Goal: Task Accomplishment & Management: Use online tool/utility

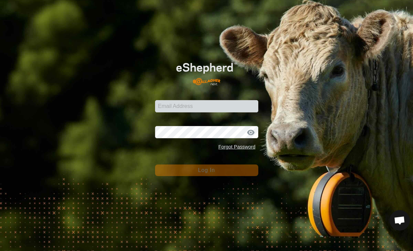
scroll to position [1396, 0]
click at [198, 104] on input "Email Address" at bounding box center [206, 106] width 103 height 12
type input "eric.czaja@nps.edu"
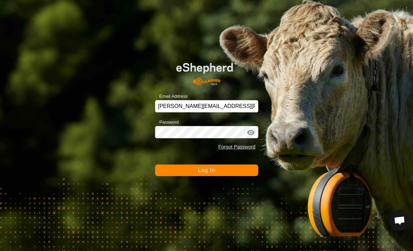
click at [190, 176] on button "Log In" at bounding box center [206, 171] width 103 height 12
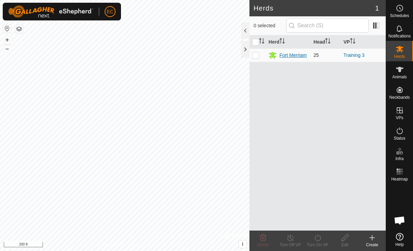
click at [283, 55] on div "Fort Merriam" at bounding box center [292, 55] width 27 height 7
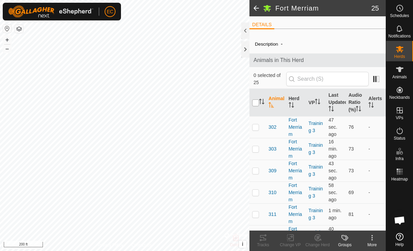
click at [256, 102] on input "checkbox" at bounding box center [255, 102] width 7 height 7
checkbox input "true"
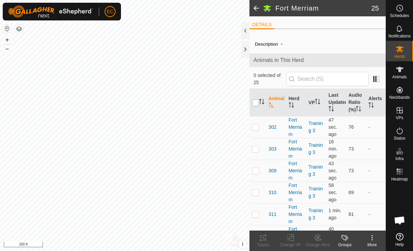
checkbox input "true"
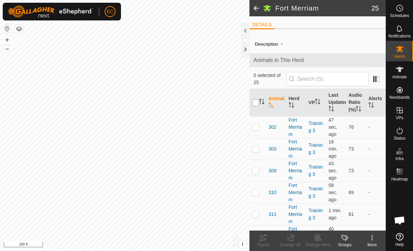
checkbox input "true"
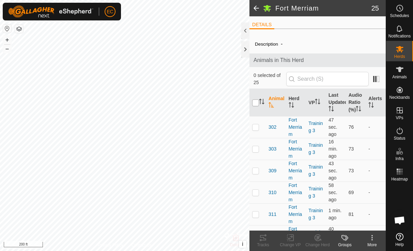
checkbox input "true"
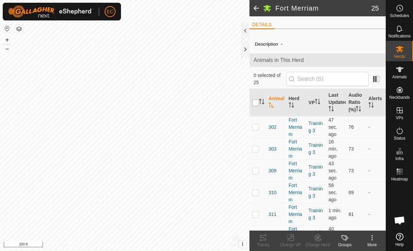
checkbox input "true"
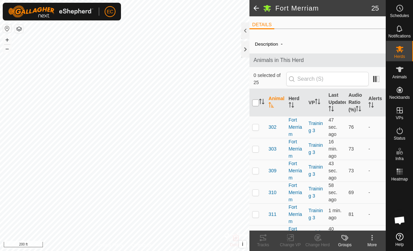
checkbox input "true"
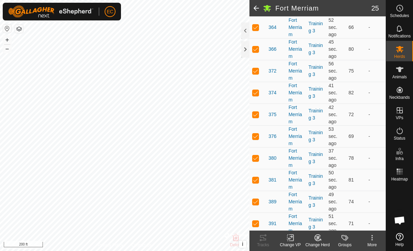
scroll to position [431, 0]
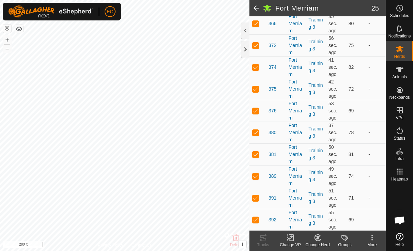
click at [290, 240] on icon at bounding box center [290, 238] width 9 height 8
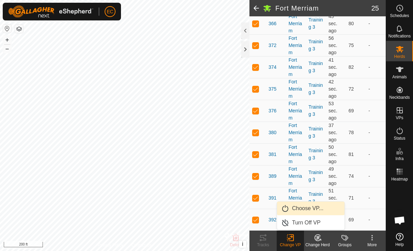
click at [295, 210] on link "Choose VP..." at bounding box center [310, 209] width 67 height 14
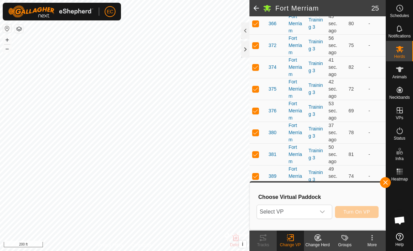
click at [295, 210] on span "Select VP" at bounding box center [286, 212] width 59 height 14
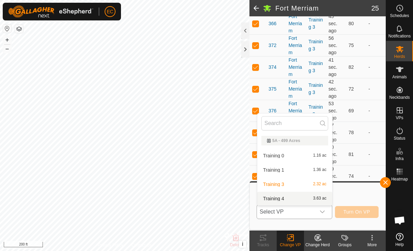
click at [294, 199] on li "Training 4 3.63 ac" at bounding box center [294, 199] width 75 height 14
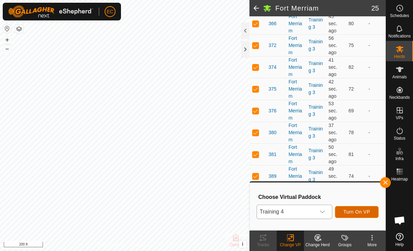
click at [360, 211] on span "Turn On VP" at bounding box center [356, 211] width 27 height 5
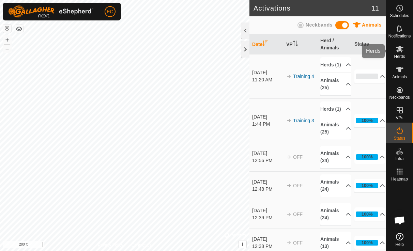
click at [401, 55] on span "Herds" at bounding box center [399, 57] width 11 height 4
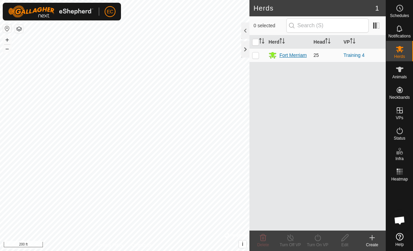
click at [295, 57] on div "Fort Merriam" at bounding box center [292, 55] width 27 height 7
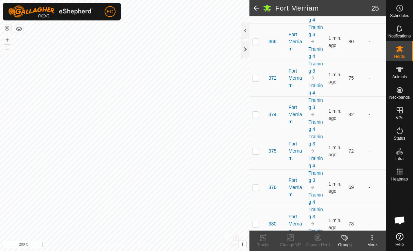
scroll to position [793, 0]
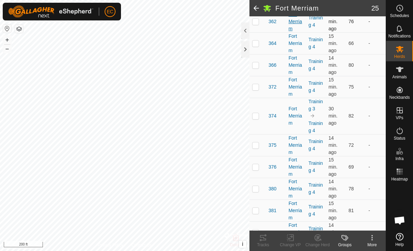
scroll to position [445, 0]
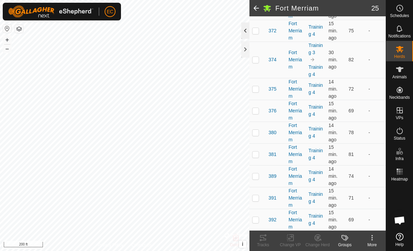
click at [245, 30] on div at bounding box center [245, 30] width 8 height 16
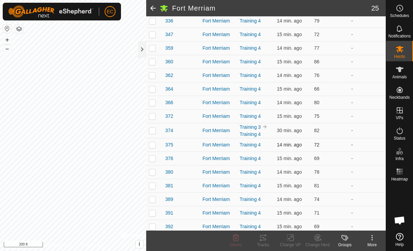
scroll to position [220, 0]
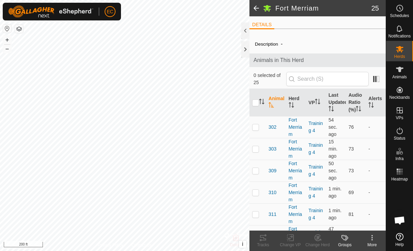
scroll to position [1396, 0]
click at [249, 32] on div "DETAILS" at bounding box center [317, 27] width 136 height 14
click at [244, 32] on div at bounding box center [245, 30] width 8 height 16
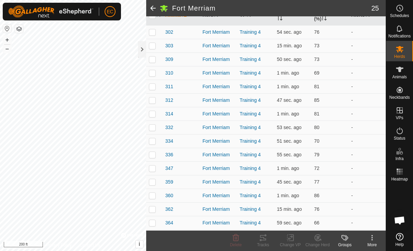
scroll to position [0, 0]
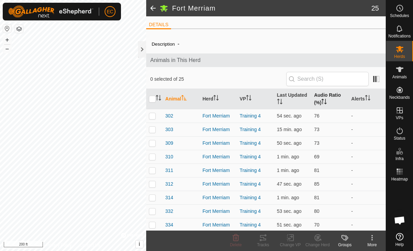
click at [321, 97] on th "Audio Ratio (%)" at bounding box center [329, 99] width 37 height 20
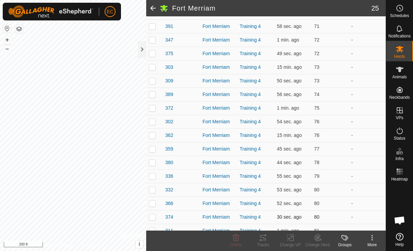
scroll to position [148, 0]
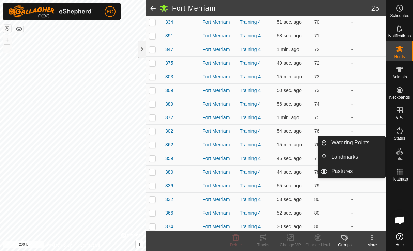
click at [398, 220] on span "Open chat" at bounding box center [399, 221] width 11 height 10
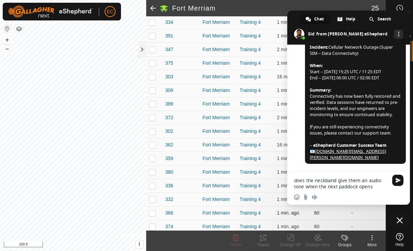
type textarea "does the neckband give them an audio tone when the next paddock opens?"
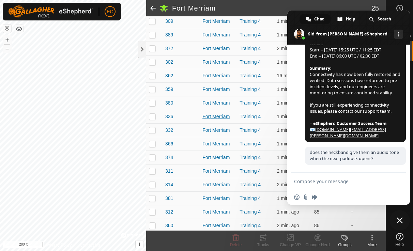
scroll to position [219, 0]
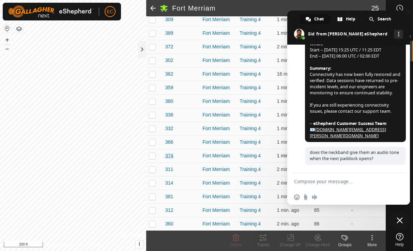
click at [168, 156] on span "374" at bounding box center [169, 155] width 8 height 7
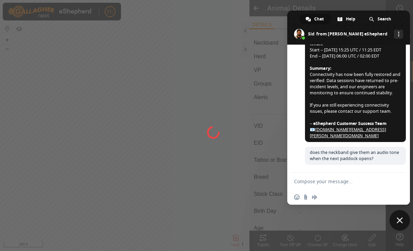
type input "374"
type input "-"
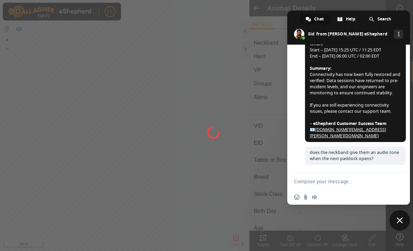
type input "-"
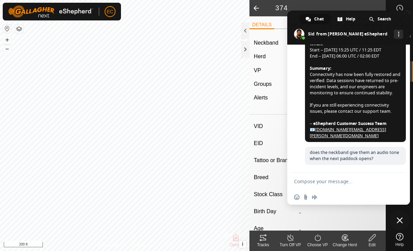
click at [401, 22] on span at bounding box center [348, 28] width 123 height 34
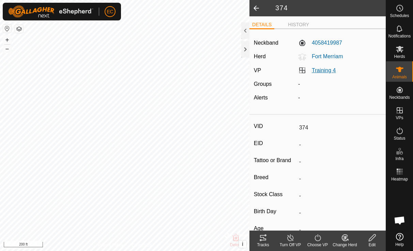
click at [326, 73] on link "Training 4" at bounding box center [324, 70] width 24 height 6
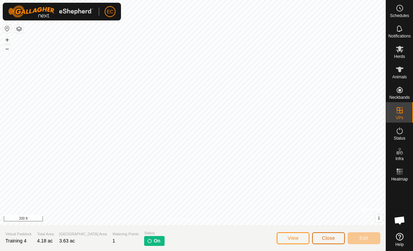
click at [331, 236] on span "Close" at bounding box center [328, 237] width 13 height 5
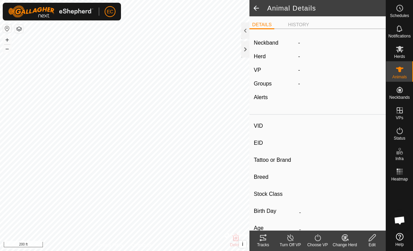
type input "374"
type input "-"
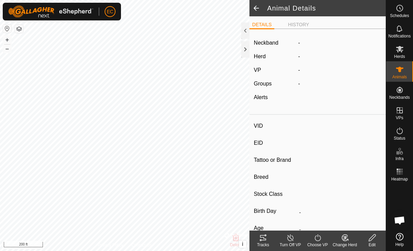
type input "-"
click at [254, 9] on span at bounding box center [256, 8] width 14 height 16
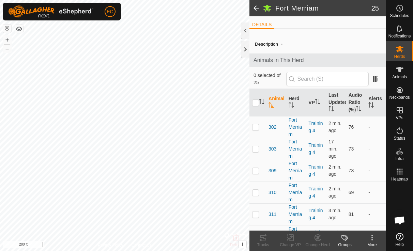
click at [254, 9] on span at bounding box center [256, 8] width 14 height 16
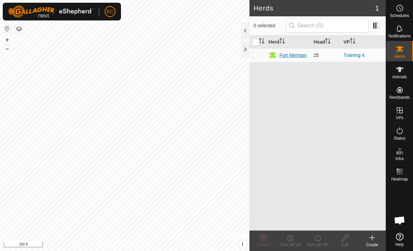
click at [290, 57] on div "Fort Merriam" at bounding box center [292, 55] width 27 height 7
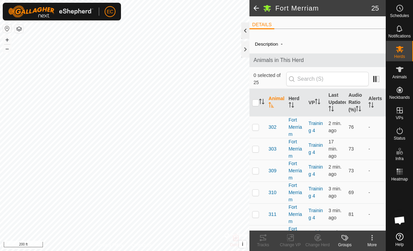
click at [244, 33] on div at bounding box center [245, 30] width 8 height 16
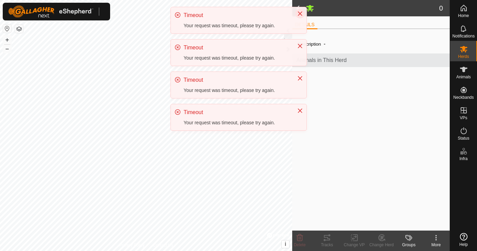
click at [300, 13] on icon "Close" at bounding box center [299, 13] width 5 height 5
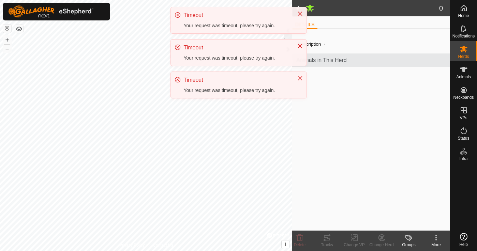
click at [300, 13] on icon "Close" at bounding box center [299, 13] width 5 height 5
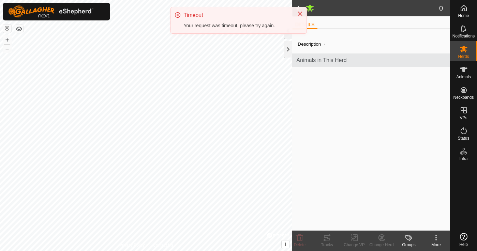
click at [300, 13] on icon "Close" at bounding box center [299, 13] width 5 height 5
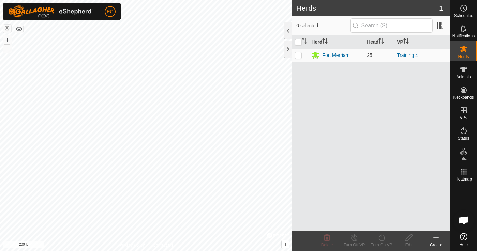
scroll to position [1419, 0]
click at [334, 55] on div "Fort Merriam" at bounding box center [335, 55] width 27 height 7
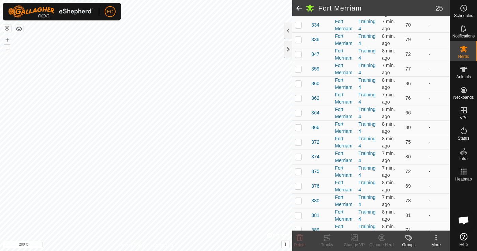
scroll to position [252, 0]
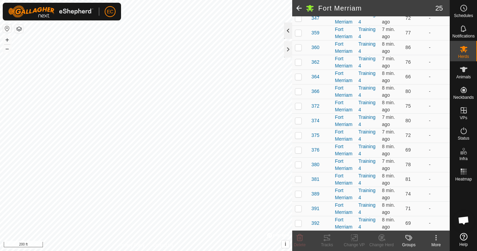
click at [288, 32] on div at bounding box center [288, 30] width 8 height 16
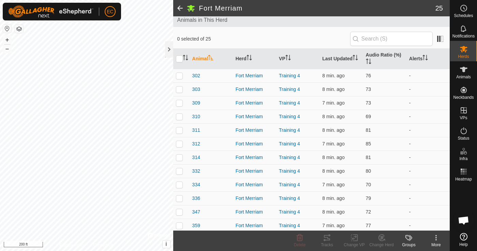
scroll to position [0, 0]
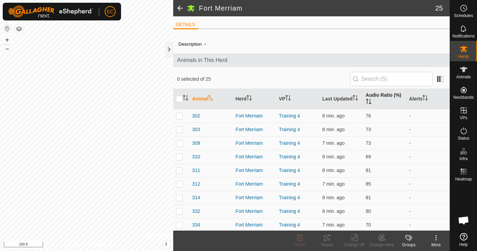
click at [370, 98] on th "Audio Ratio (%)" at bounding box center [384, 99] width 43 height 20
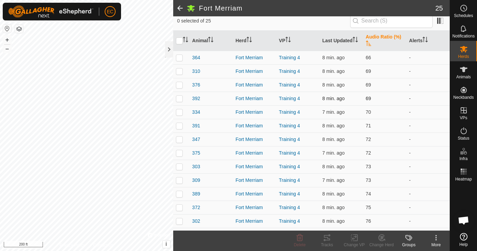
scroll to position [62, 0]
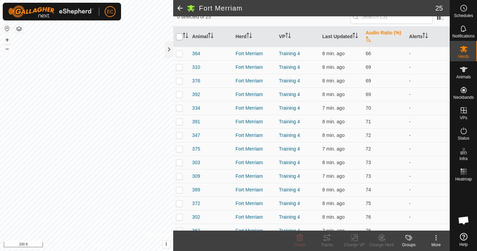
click at [180, 37] on input "checkbox" at bounding box center [179, 36] width 7 height 7
checkbox input "true"
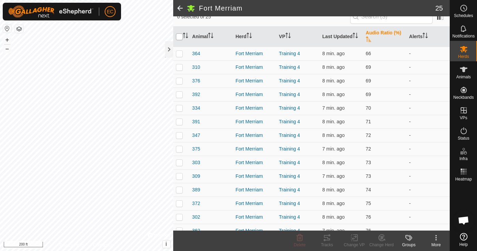
checkbox input "true"
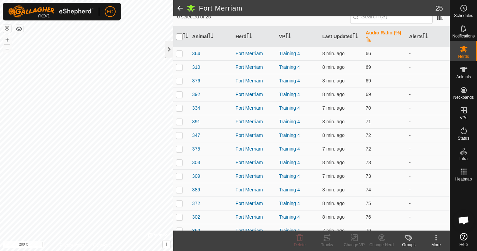
checkbox input "true"
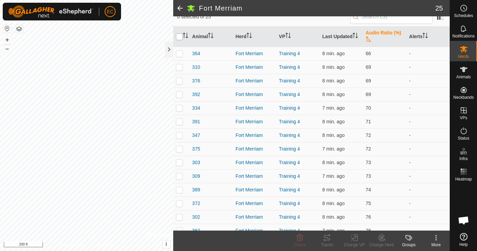
checkbox input "true"
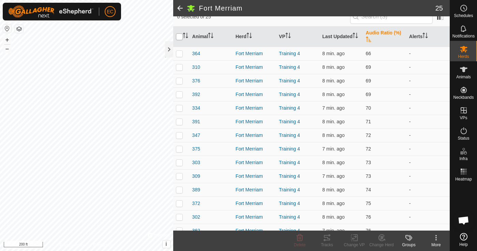
checkbox input "true"
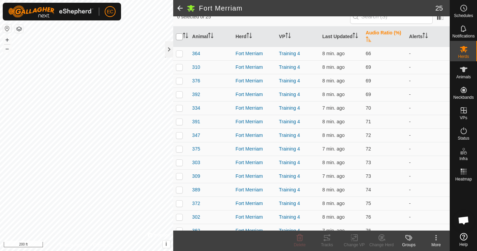
checkbox input "true"
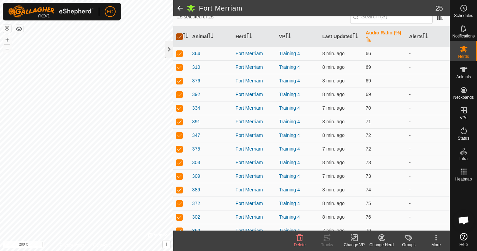
click at [181, 35] on input "checkbox" at bounding box center [179, 36] width 7 height 7
checkbox input "false"
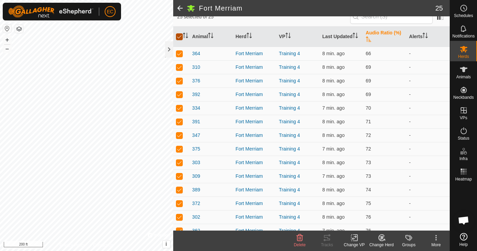
checkbox input "false"
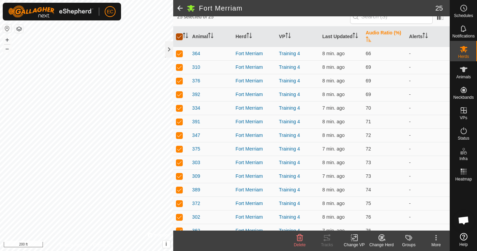
checkbox input "false"
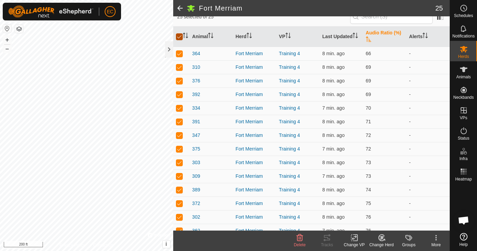
checkbox input "false"
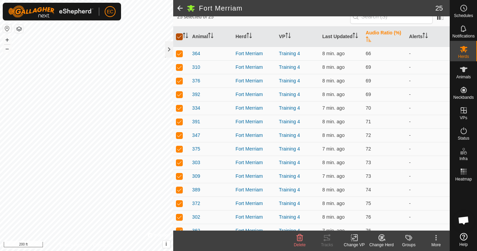
checkbox input "false"
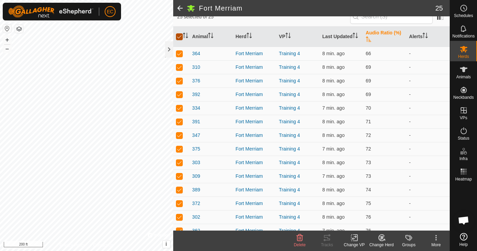
checkbox input "false"
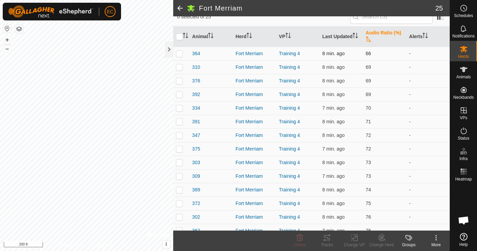
click at [178, 52] on p-checkbox at bounding box center [179, 53] width 7 height 5
checkbox input "true"
click at [178, 67] on p-checkbox at bounding box center [179, 66] width 7 height 5
checkbox input "true"
click at [178, 81] on p-checkbox at bounding box center [179, 80] width 7 height 5
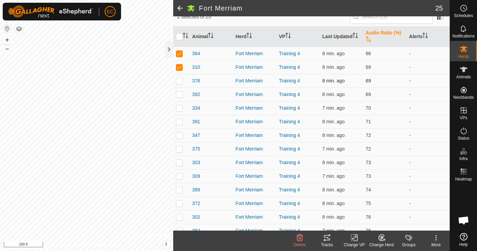
checkbox input "true"
click at [178, 94] on p-checkbox at bounding box center [179, 94] width 7 height 5
checkbox input "true"
click at [178, 110] on p-checkbox at bounding box center [179, 107] width 7 height 5
checkbox input "true"
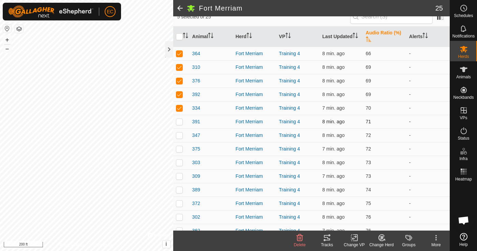
click at [179, 124] on td at bounding box center [181, 122] width 16 height 14
checkbox input "true"
click at [178, 137] on p-checkbox at bounding box center [179, 135] width 7 height 5
checkbox input "true"
click at [178, 148] on p-checkbox at bounding box center [179, 148] width 7 height 5
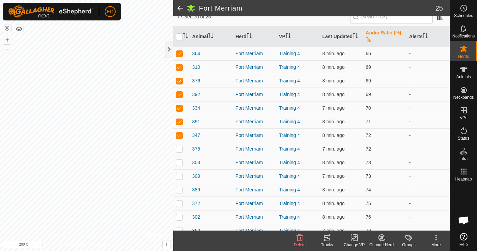
checkbox input "true"
click at [178, 158] on td at bounding box center [181, 163] width 16 height 14
checkbox input "true"
click at [178, 174] on p-checkbox at bounding box center [179, 175] width 7 height 5
checkbox input "true"
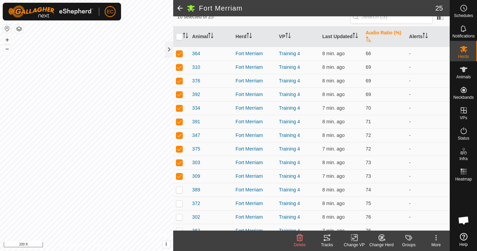
click at [327, 240] on icon at bounding box center [327, 238] width 8 height 8
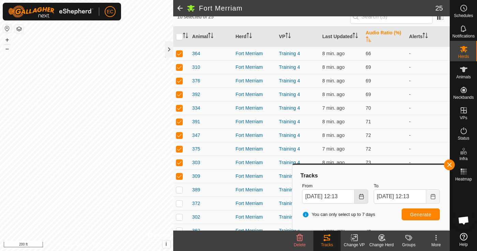
click at [365, 199] on button "Choose Date" at bounding box center [361, 196] width 14 height 14
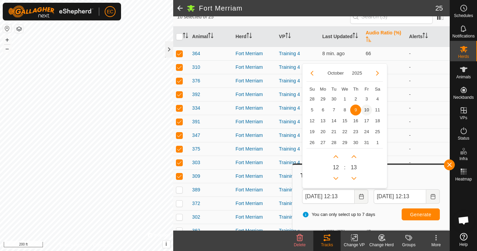
click at [364, 111] on span "10" at bounding box center [366, 110] width 11 height 11
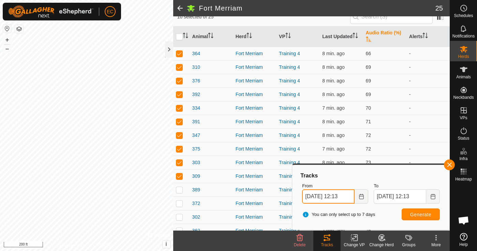
click at [341, 198] on input "[DATE] 12:13" at bounding box center [328, 196] width 52 height 14
type input "[DATE] 11:13"
click at [427, 216] on span "Generate" at bounding box center [420, 214] width 21 height 5
click at [451, 166] on button "button" at bounding box center [449, 164] width 11 height 11
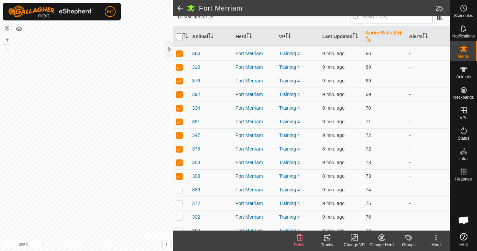
click at [178, 37] on input "checkbox" at bounding box center [179, 36] width 7 height 7
checkbox input "true"
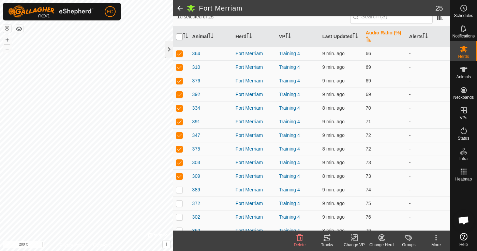
checkbox input "true"
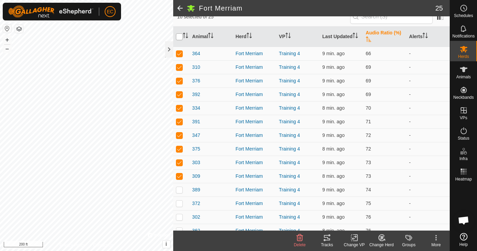
checkbox input "true"
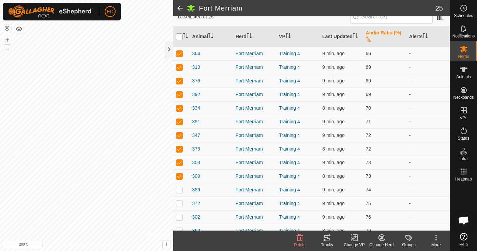
checkbox input "true"
click at [179, 36] on input "checkbox" at bounding box center [179, 36] width 7 height 7
checkbox input "false"
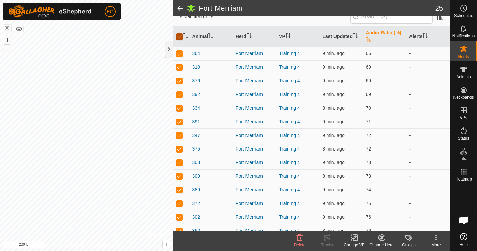
checkbox input "false"
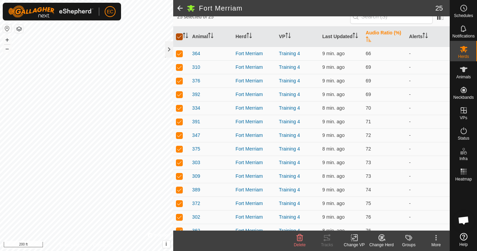
checkbox input "false"
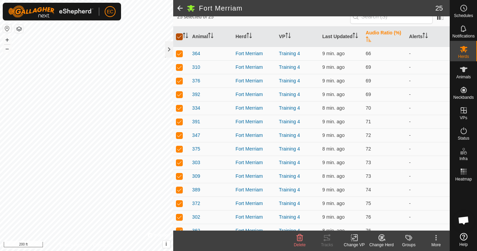
checkbox input "false"
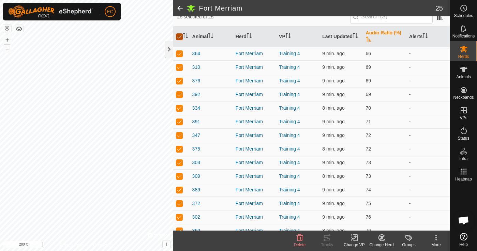
checkbox input "false"
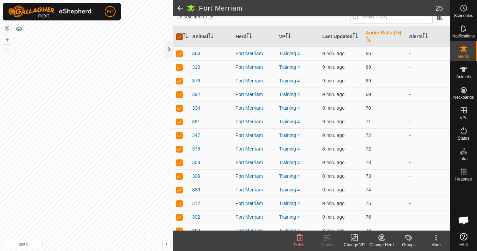
checkbox input "false"
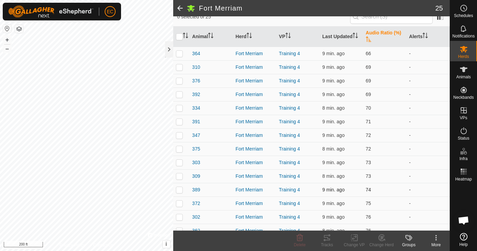
click at [181, 189] on p-checkbox at bounding box center [179, 189] width 7 height 5
checkbox input "true"
click at [179, 205] on p-checkbox at bounding box center [179, 203] width 7 height 5
checkbox input "true"
drag, startPoint x: 205, startPoint y: 193, endPoint x: 211, endPoint y: 135, distance: 57.5
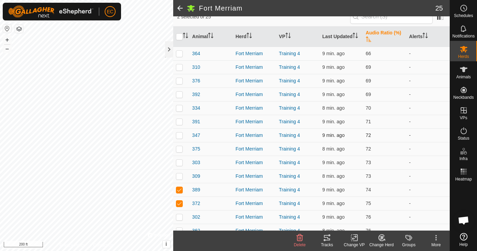
click at [211, 133] on tbody "364 Fort Merriam Training 4 9 min. ago 66 - 310 Fort Merriam Training 4 9 min. …" at bounding box center [311, 217] width 276 height 341
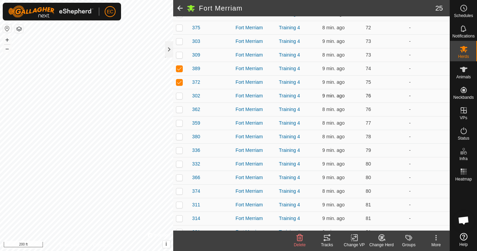
scroll to position [185, 0]
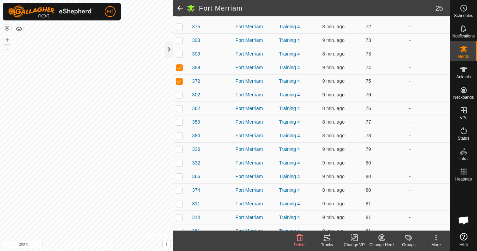
click at [178, 96] on p-checkbox at bounding box center [179, 94] width 7 height 5
checkbox input "true"
click at [178, 108] on p-checkbox at bounding box center [179, 108] width 7 height 5
checkbox input "true"
click at [178, 120] on p-checkbox at bounding box center [179, 121] width 7 height 5
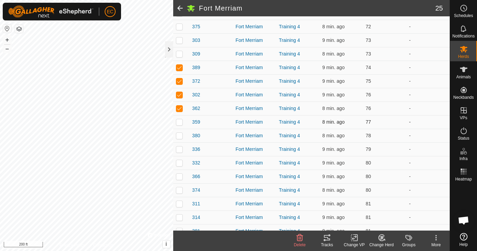
checkbox input "true"
click at [178, 133] on p-checkbox at bounding box center [179, 135] width 7 height 5
checkbox input "true"
click at [179, 147] on p-checkbox at bounding box center [179, 149] width 7 height 5
checkbox input "true"
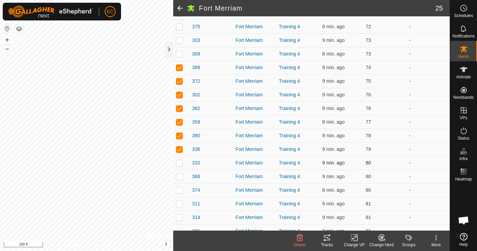
click at [179, 163] on p-checkbox at bounding box center [179, 162] width 7 height 5
checkbox input "true"
click at [179, 177] on p-checkbox at bounding box center [179, 176] width 7 height 5
checkbox input "true"
click at [179, 189] on p-checkbox at bounding box center [179, 189] width 7 height 5
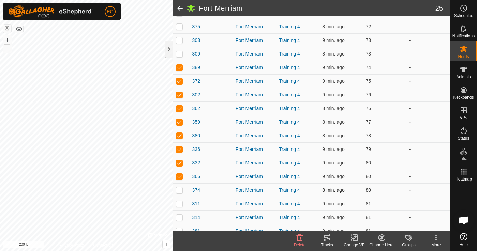
checkbox input "true"
click at [330, 239] on icon at bounding box center [327, 238] width 8 height 8
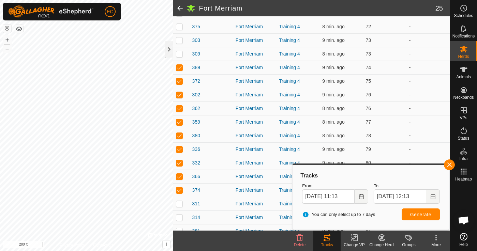
click at [179, 68] on p-checkbox at bounding box center [179, 67] width 7 height 5
checkbox input "false"
click at [178, 81] on p-checkbox at bounding box center [179, 80] width 7 height 5
checkbox input "false"
click at [449, 167] on button "button" at bounding box center [449, 164] width 11 height 11
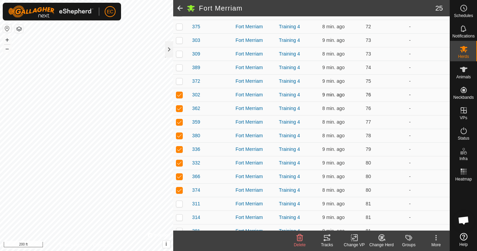
click at [177, 98] on td at bounding box center [181, 95] width 16 height 14
checkbox input "false"
click at [177, 107] on p-checkbox at bounding box center [179, 108] width 7 height 5
checkbox input "false"
click at [177, 119] on td at bounding box center [181, 122] width 16 height 14
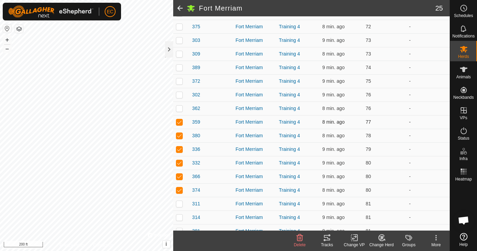
checkbox input "false"
click at [179, 133] on p-checkbox at bounding box center [179, 135] width 7 height 5
checkbox input "false"
click at [179, 149] on p-checkbox at bounding box center [179, 149] width 7 height 5
checkbox input "false"
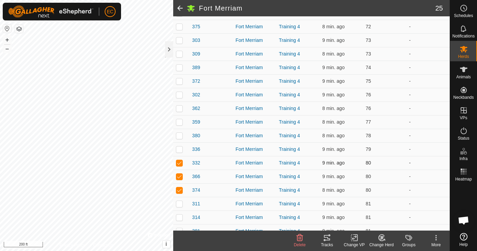
click at [179, 162] on p-checkbox at bounding box center [179, 162] width 7 height 5
checkbox input "false"
click at [178, 176] on p-checkbox at bounding box center [179, 176] width 7 height 5
checkbox input "false"
click at [178, 187] on td at bounding box center [181, 190] width 16 height 14
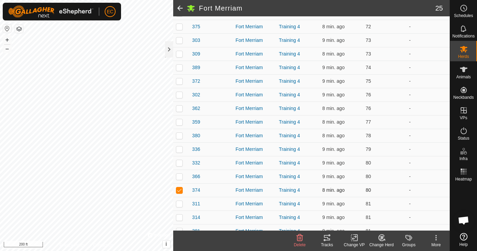
checkbox input "false"
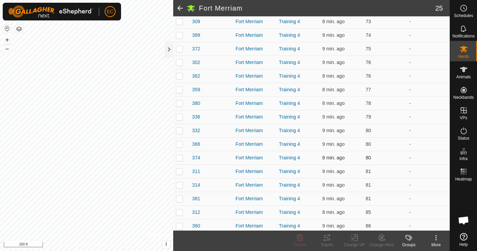
scroll to position [219, 0]
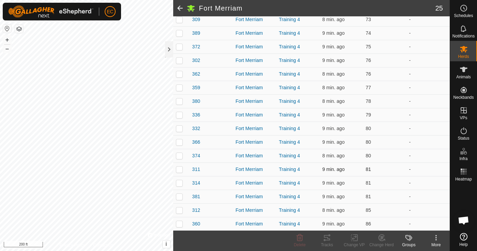
click at [181, 169] on p-checkbox at bounding box center [179, 169] width 7 height 5
checkbox input "true"
click at [181, 184] on p-checkbox at bounding box center [179, 182] width 7 height 5
checkbox input "true"
click at [179, 195] on p-checkbox at bounding box center [179, 196] width 7 height 5
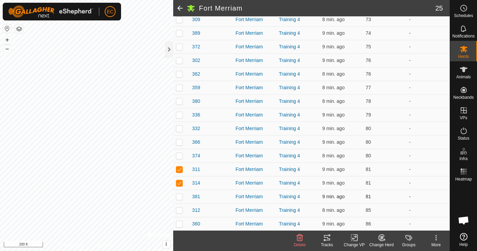
checkbox input "true"
click at [178, 212] on p-checkbox at bounding box center [179, 210] width 7 height 5
checkbox input "true"
click at [178, 221] on p-checkbox at bounding box center [179, 223] width 7 height 5
checkbox input "true"
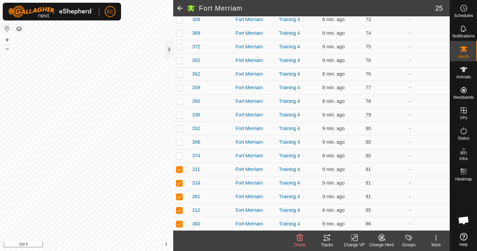
click at [331, 239] on icon at bounding box center [327, 238] width 8 height 8
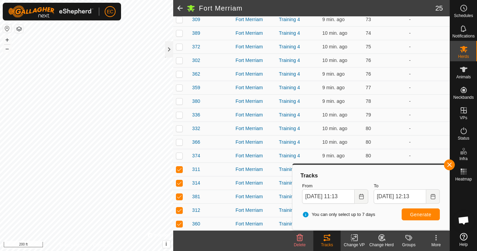
click at [468, 215] on span "Open chat" at bounding box center [463, 220] width 20 height 20
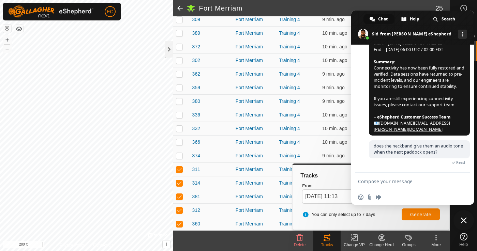
scroll to position [1419, 0]
click at [407, 182] on textarea "Compose your message..." at bounding box center [405, 182] width 94 height 6
click at [328, 168] on div "Tracks From [DATE] 11:13 To [DATE] 12:13 You can only select up to 7 days Gener…" at bounding box center [370, 197] width 151 height 59
click at [473, 13] on span at bounding box center [412, 28] width 123 height 34
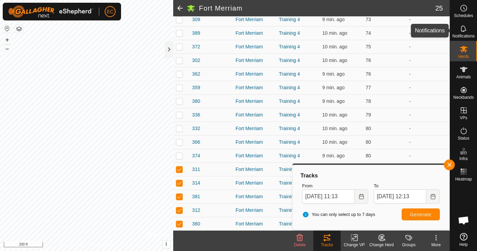
click at [461, 29] on icon at bounding box center [462, 28] width 5 height 6
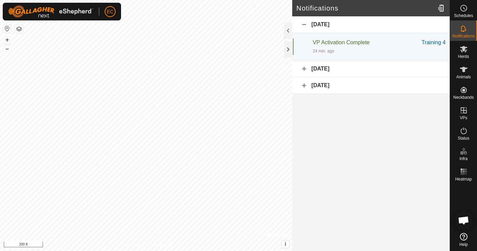
click at [336, 68] on div "[DATE]" at bounding box center [370, 69] width 157 height 17
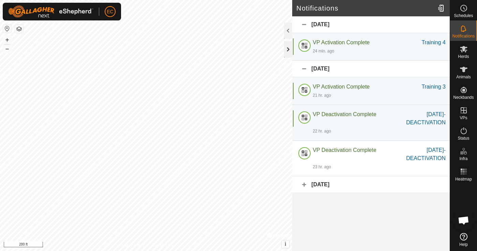
click at [288, 49] on div at bounding box center [288, 49] width 8 height 16
